Goal: Find specific page/section: Find specific page/section

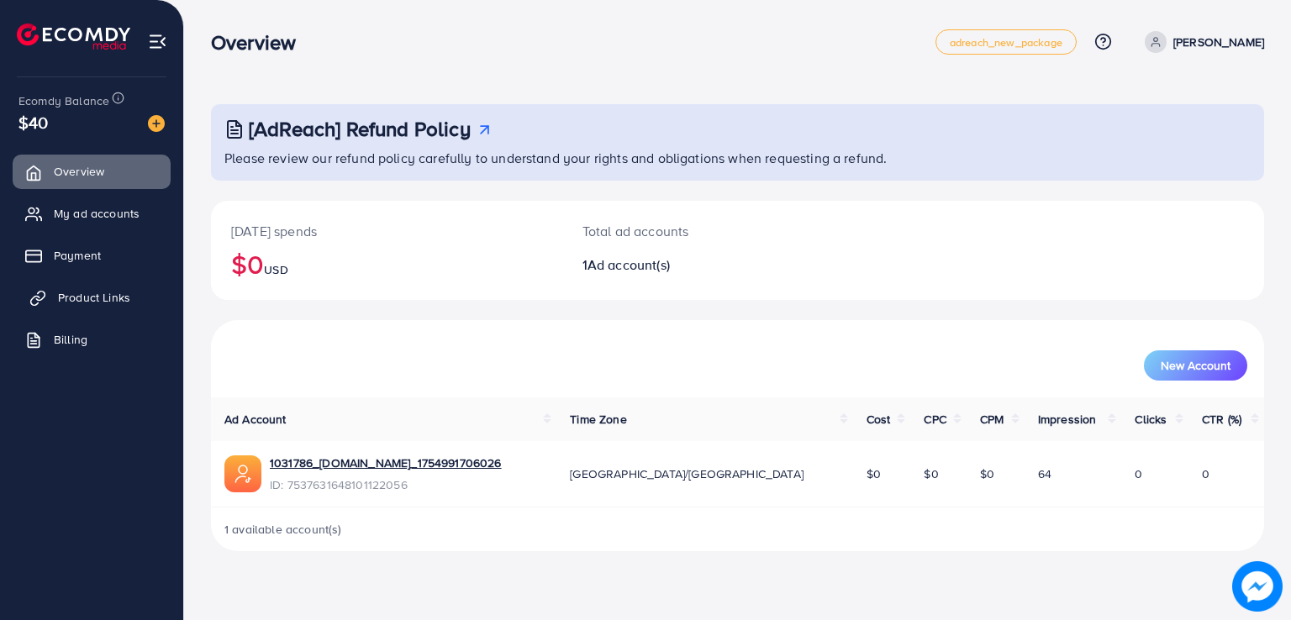
click at [111, 304] on span "Product Links" at bounding box center [94, 297] width 72 height 17
click at [92, 303] on span "Product Links" at bounding box center [94, 297] width 72 height 17
click at [83, 300] on span "Product Links" at bounding box center [94, 297] width 72 height 17
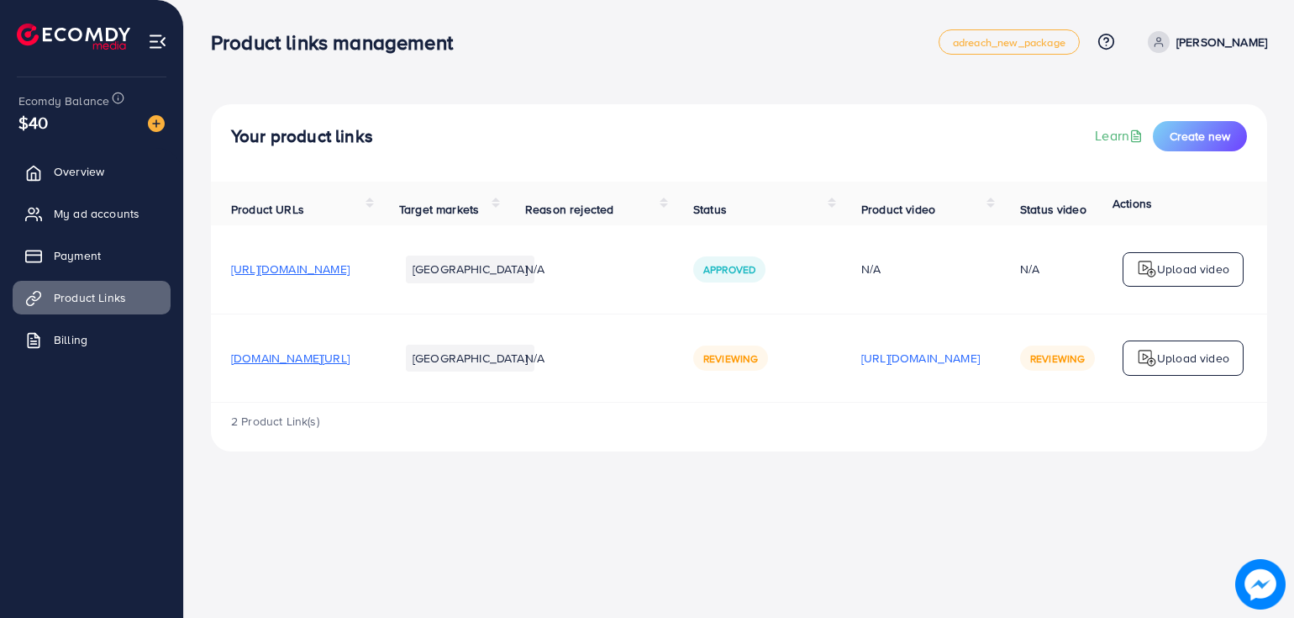
click at [83, 272] on li "Payment" at bounding box center [91, 256] width 183 height 34
click at [87, 260] on span "Payment" at bounding box center [81, 255] width 47 height 17
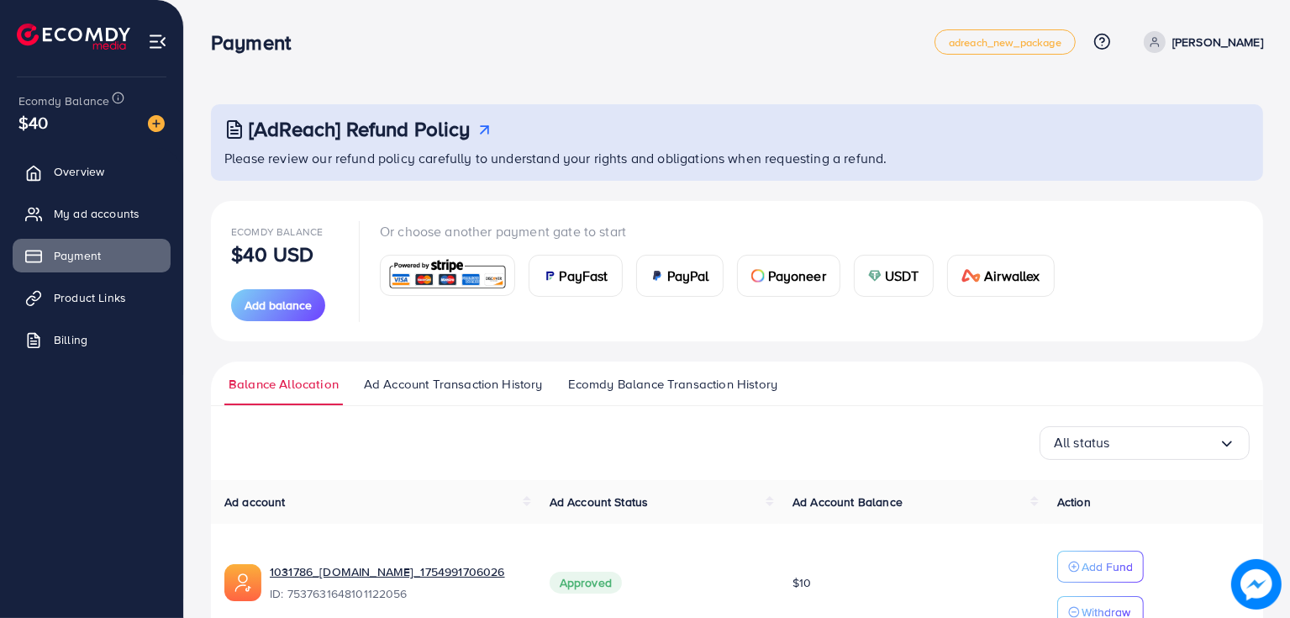
scroll to position [94, 0]
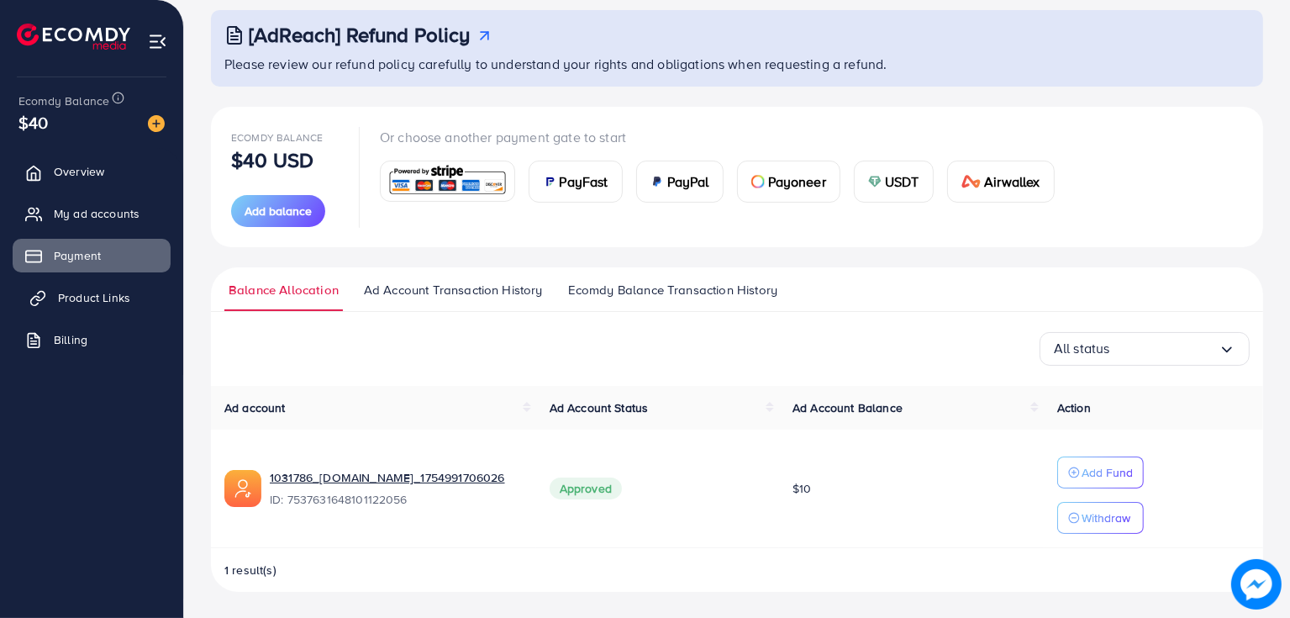
click at [114, 299] on span "Product Links" at bounding box center [94, 297] width 72 height 17
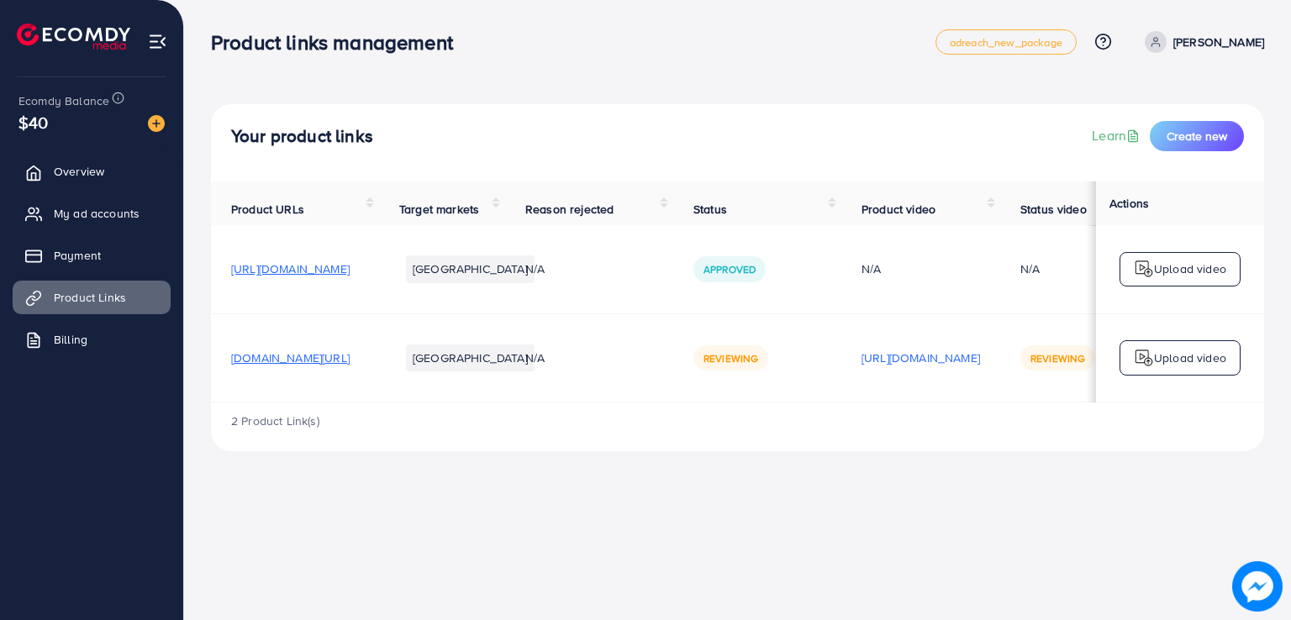
scroll to position [0, 278]
